Goal: Task Accomplishment & Management: Manage account settings

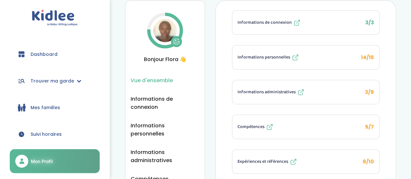
scroll to position [25, 0]
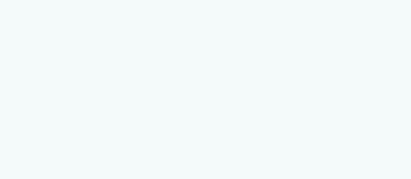
select select "1"
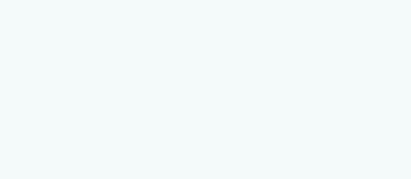
select select "1"
